Goal: Task Accomplishment & Management: Complete application form

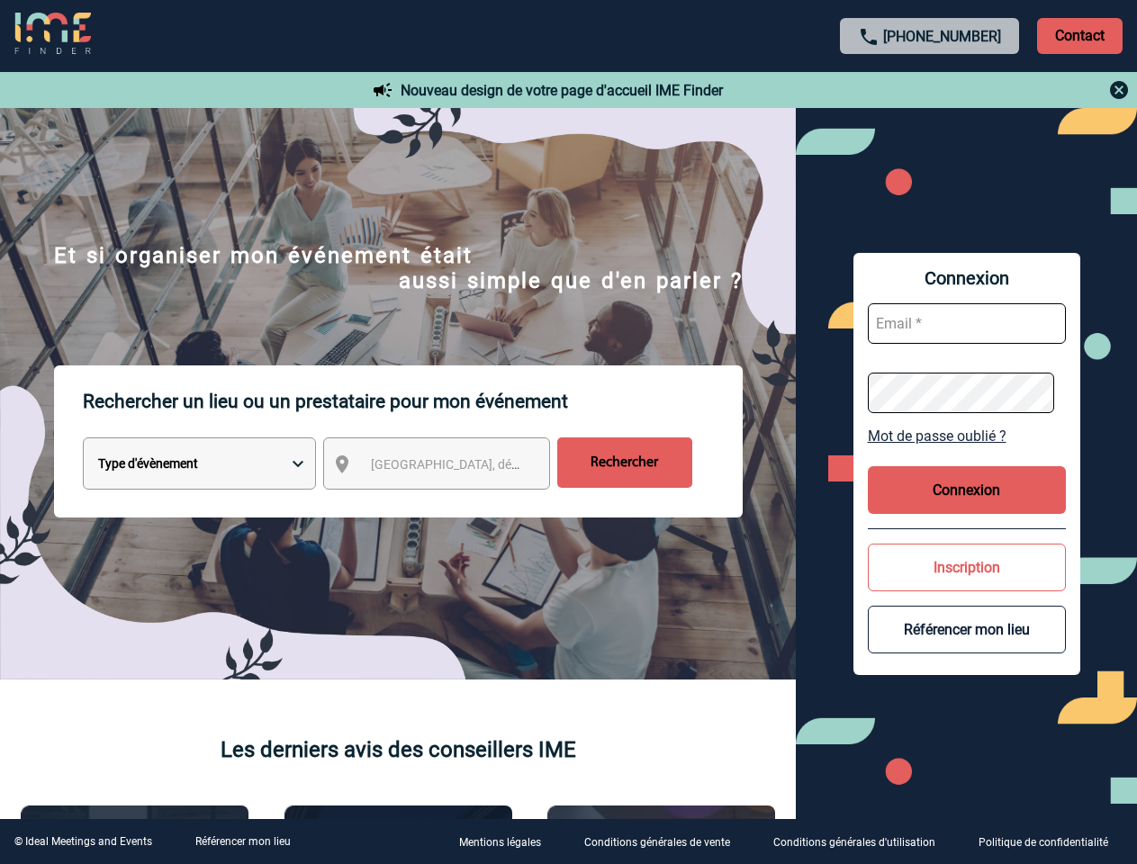
click at [568, 432] on p "Rechercher un lieu ou un prestataire pour mon événement" at bounding box center [413, 401] width 660 height 72
click at [1079, 35] on p "Contact" at bounding box center [1080, 36] width 86 height 36
click at [930, 90] on div at bounding box center [930, 90] width 401 height 22
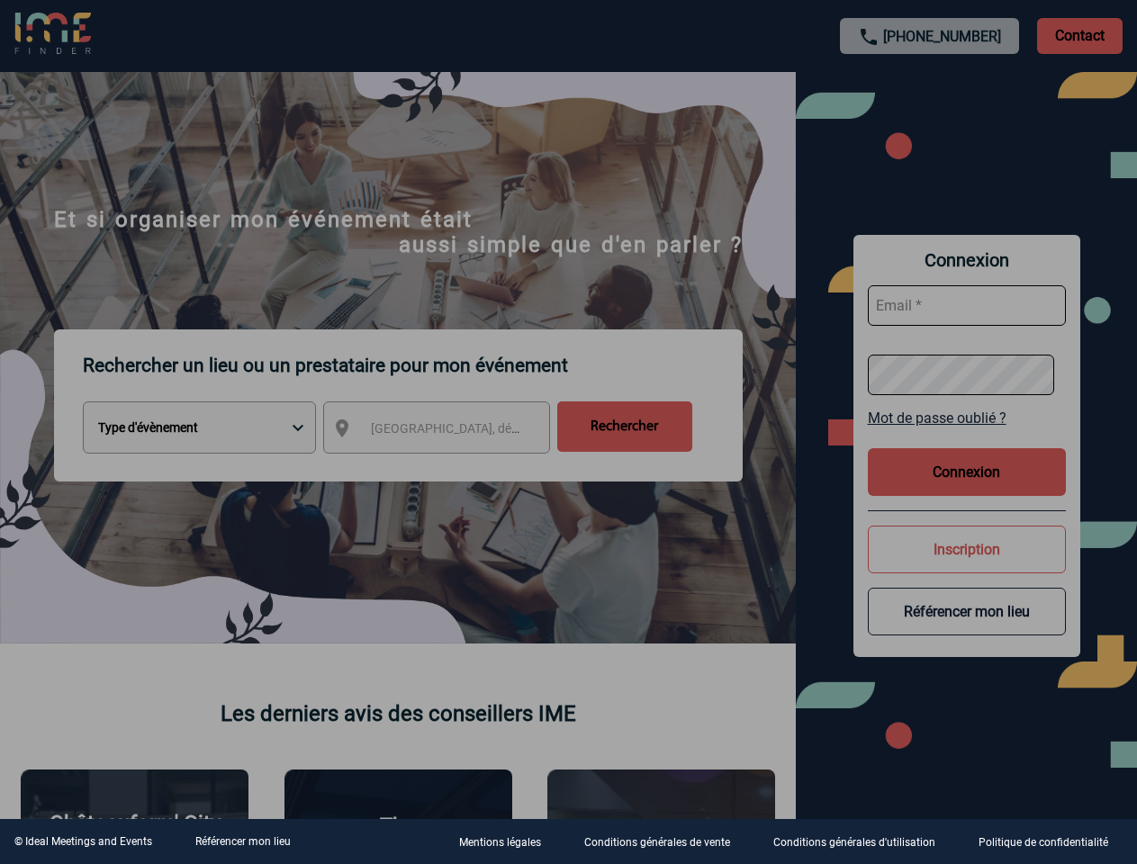
click at [453, 467] on div at bounding box center [568, 432] width 1137 height 864
click at [967, 436] on div at bounding box center [568, 432] width 1137 height 864
click at [967, 490] on div at bounding box center [568, 432] width 1137 height 864
click at [967, 567] on div at bounding box center [568, 432] width 1137 height 864
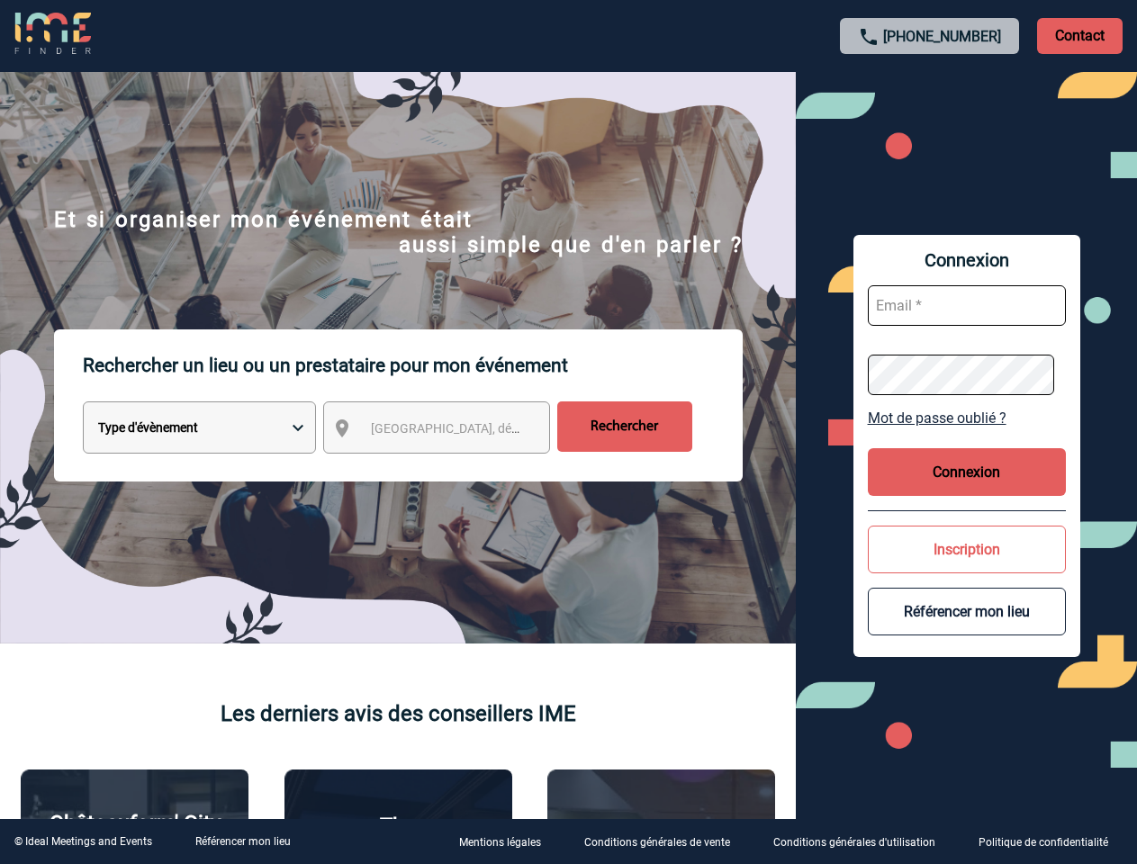
click at [967, 629] on button "Référencer mon lieu" at bounding box center [967, 612] width 198 height 48
click at [242, 842] on link "Référencer mon lieu" at bounding box center [242, 841] width 95 height 13
